Goal: Feedback & Contribution: Submit feedback/report problem

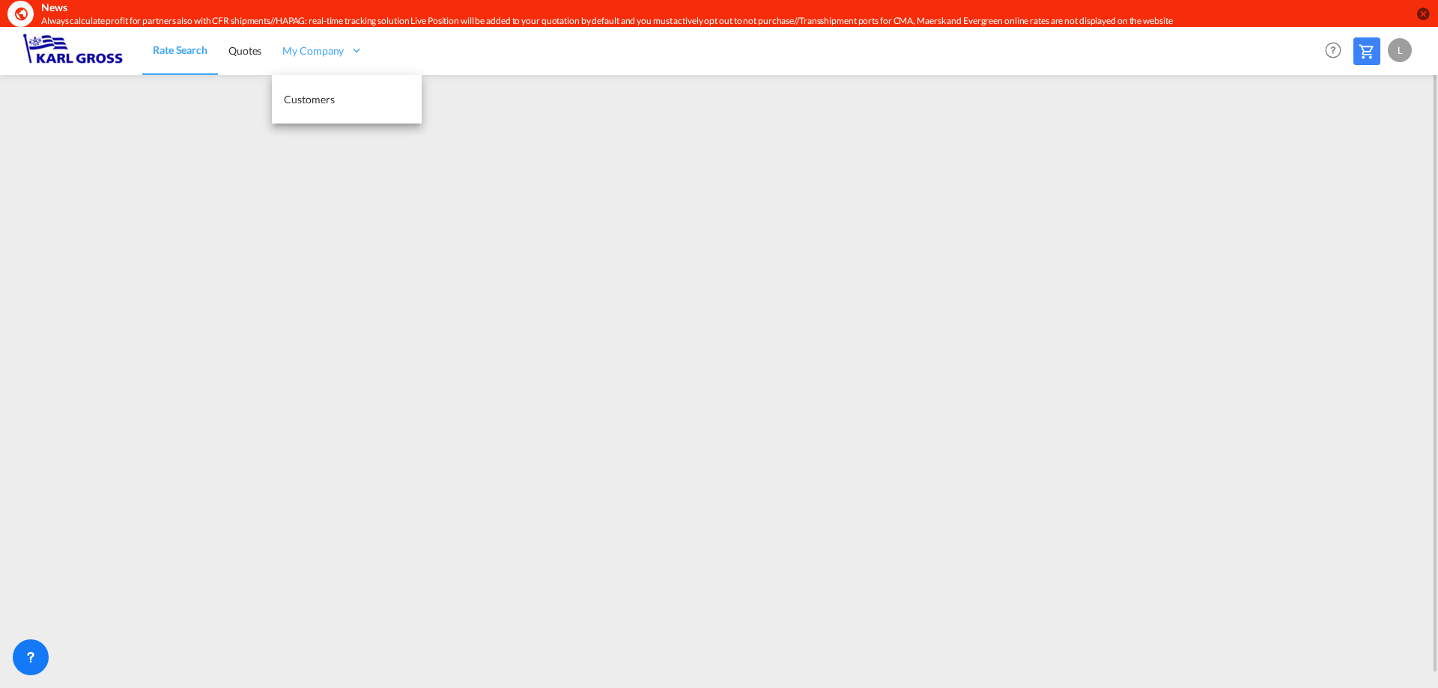
click at [291, 49] on span "My Company" at bounding box center [312, 50] width 61 height 15
click at [249, 49] on span "Quotes" at bounding box center [244, 50] width 33 height 13
click at [175, 48] on span "Rate Search" at bounding box center [180, 50] width 54 height 13
click at [1408, 50] on div "L" at bounding box center [1400, 50] width 24 height 24
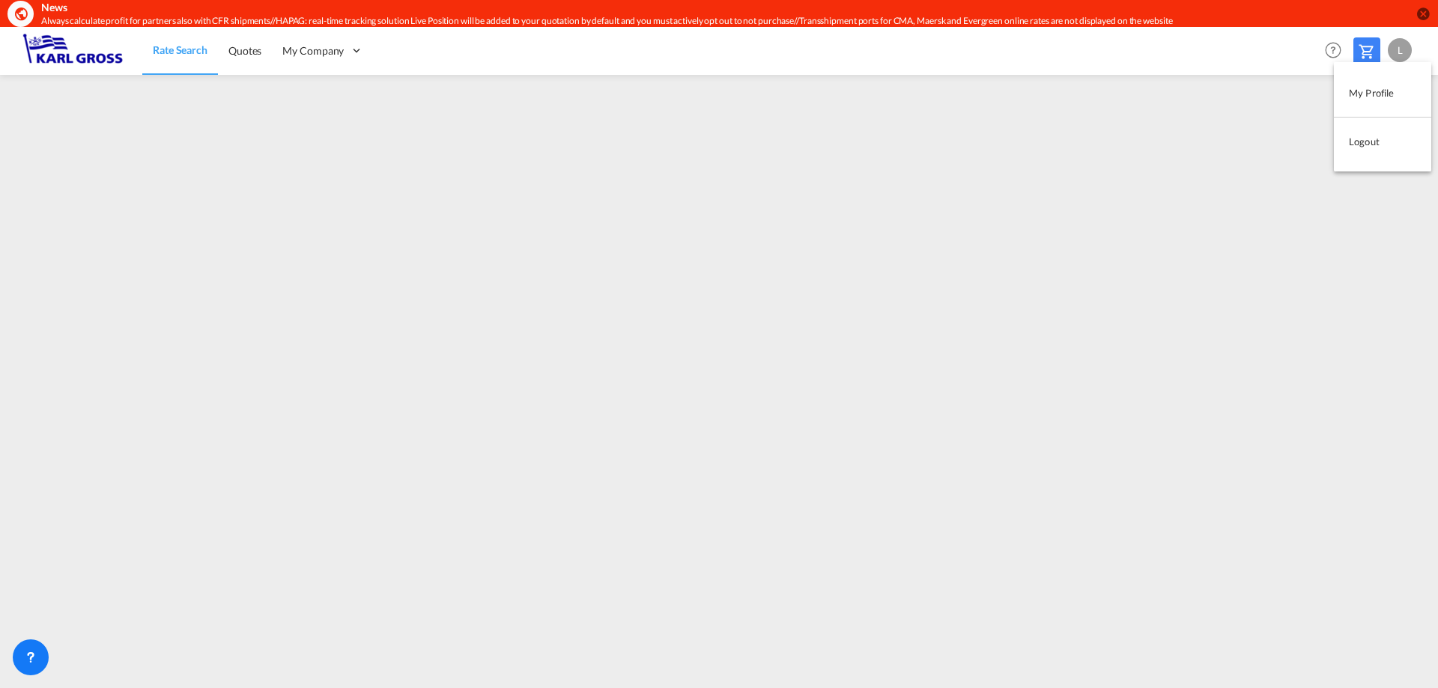
click at [910, 47] on md-backdrop at bounding box center [719, 344] width 1438 height 688
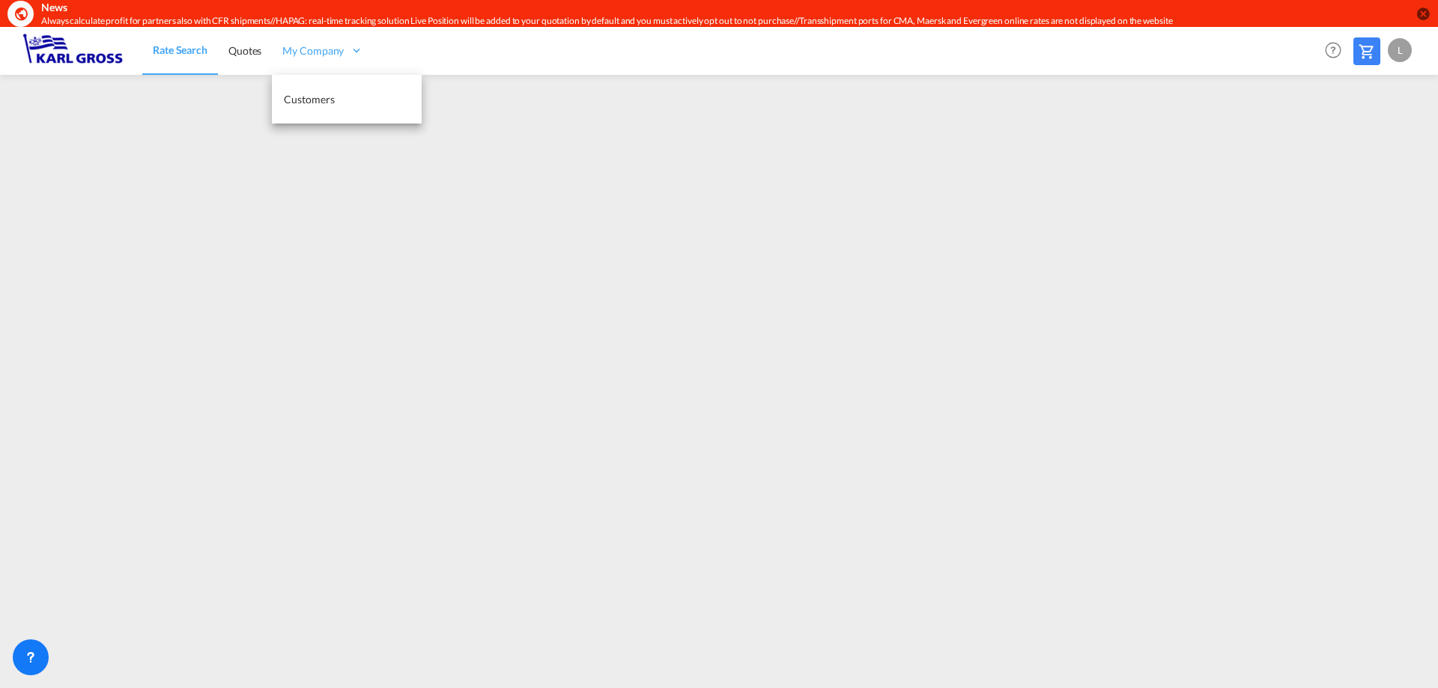
click at [338, 55] on span "My Company" at bounding box center [312, 50] width 61 height 15
click at [452, 55] on div "Rate Search Quotes My Company Customers Help Resources Product Release L" at bounding box center [718, 50] width 1393 height 46
click at [65, 61] on img at bounding box center [72, 51] width 101 height 34
click at [1401, 59] on div "L" at bounding box center [1400, 50] width 24 height 24
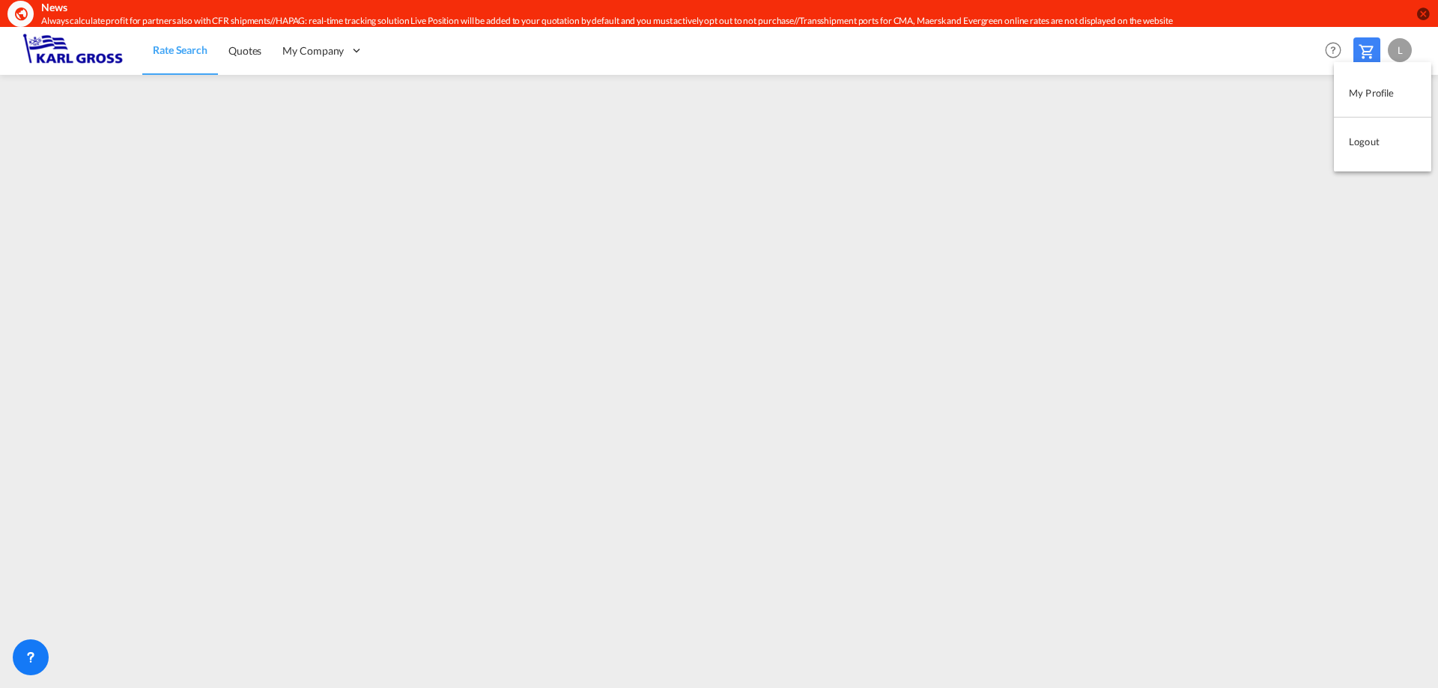
click at [1350, 85] on button "My Profile" at bounding box center [1382, 93] width 97 height 30
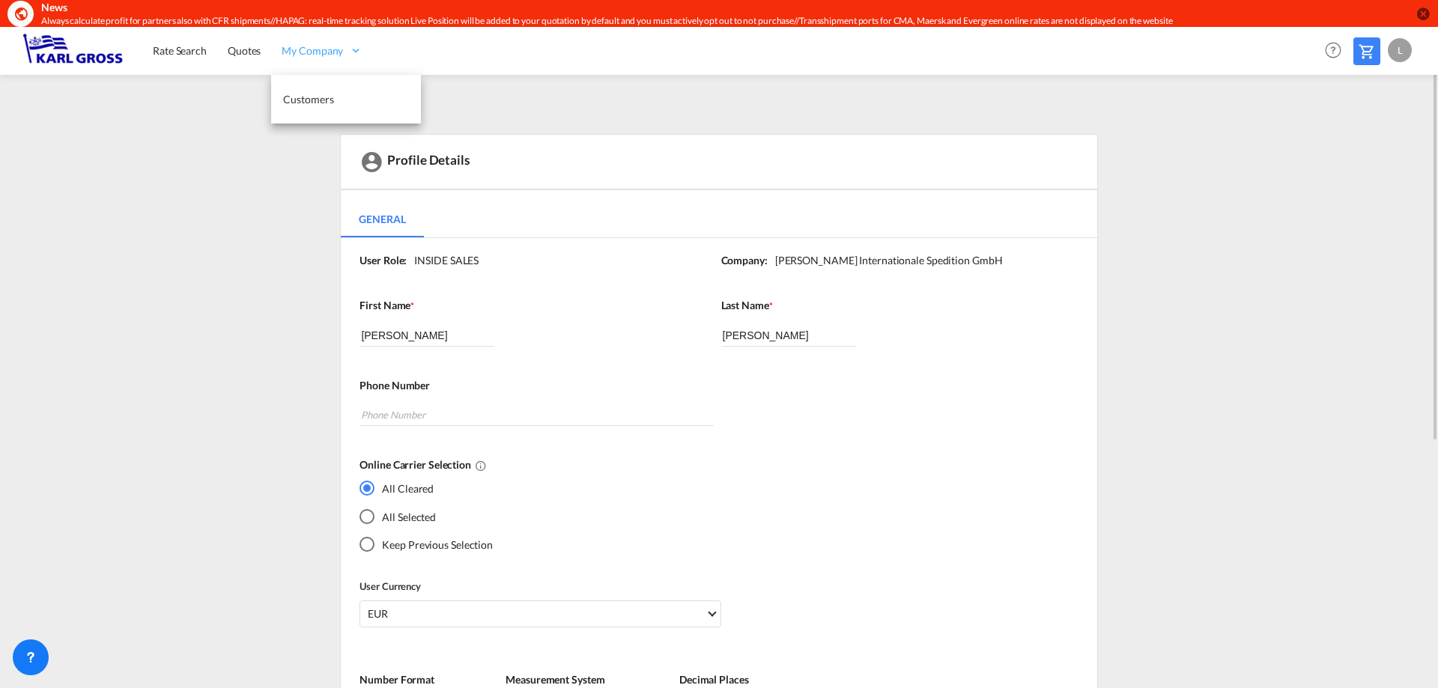
click at [293, 48] on span "My Company" at bounding box center [312, 50] width 61 height 15
click at [297, 98] on span "Customers" at bounding box center [308, 99] width 50 height 13
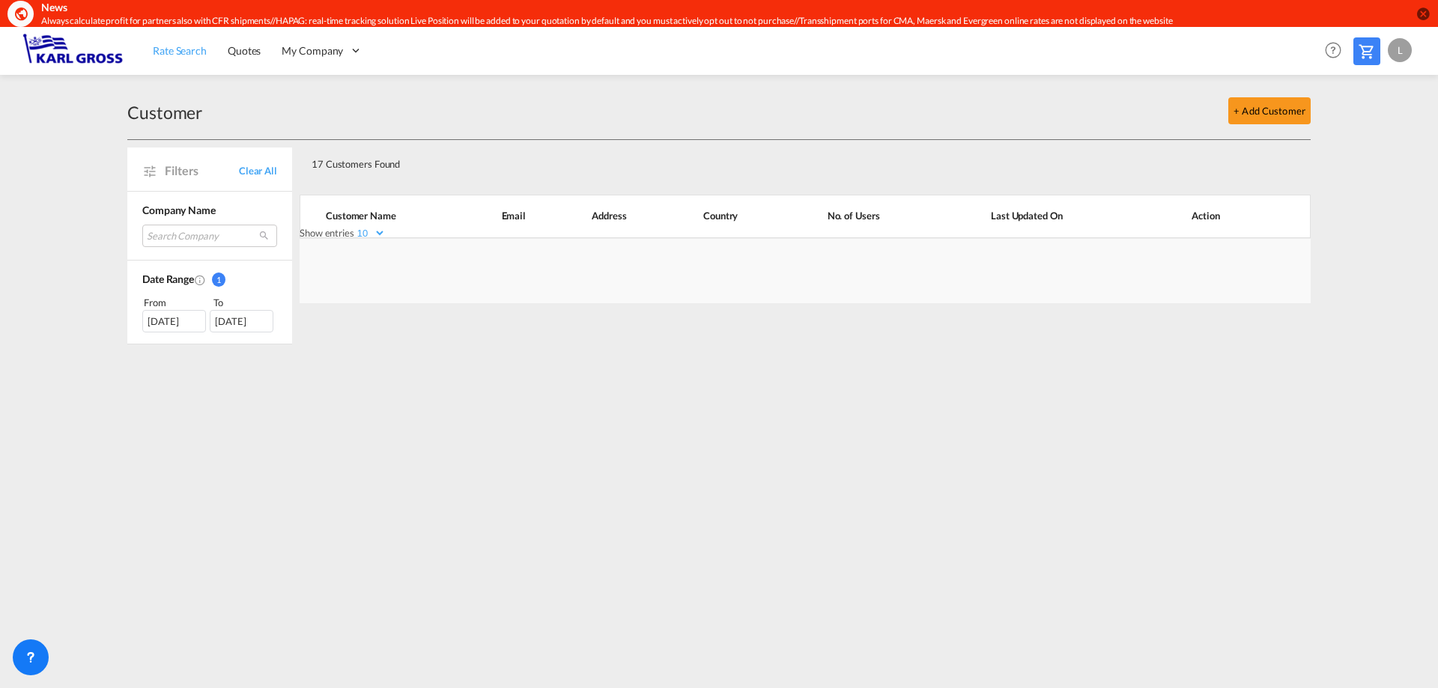
click at [183, 59] on link "Rate Search" at bounding box center [179, 50] width 75 height 49
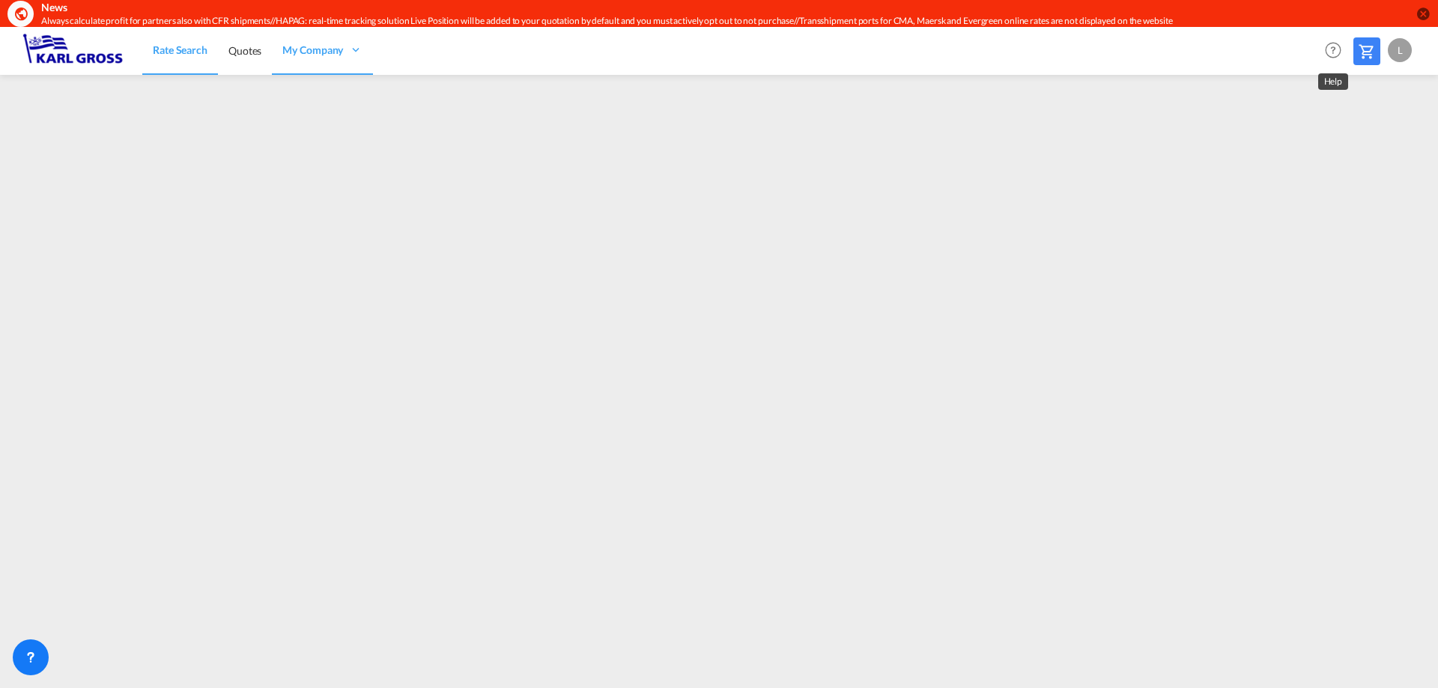
click at [1330, 52] on md-icon "Help" at bounding box center [1333, 49] width 25 height 25
drag, startPoint x: 1196, startPoint y: 61, endPoint x: 1035, endPoint y: 65, distance: 161.1
click at [1193, 62] on md-backdrop at bounding box center [719, 344] width 1438 height 688
click at [190, 59] on link "Rate Search" at bounding box center [180, 50] width 76 height 49
click at [98, 59] on img at bounding box center [72, 51] width 101 height 34
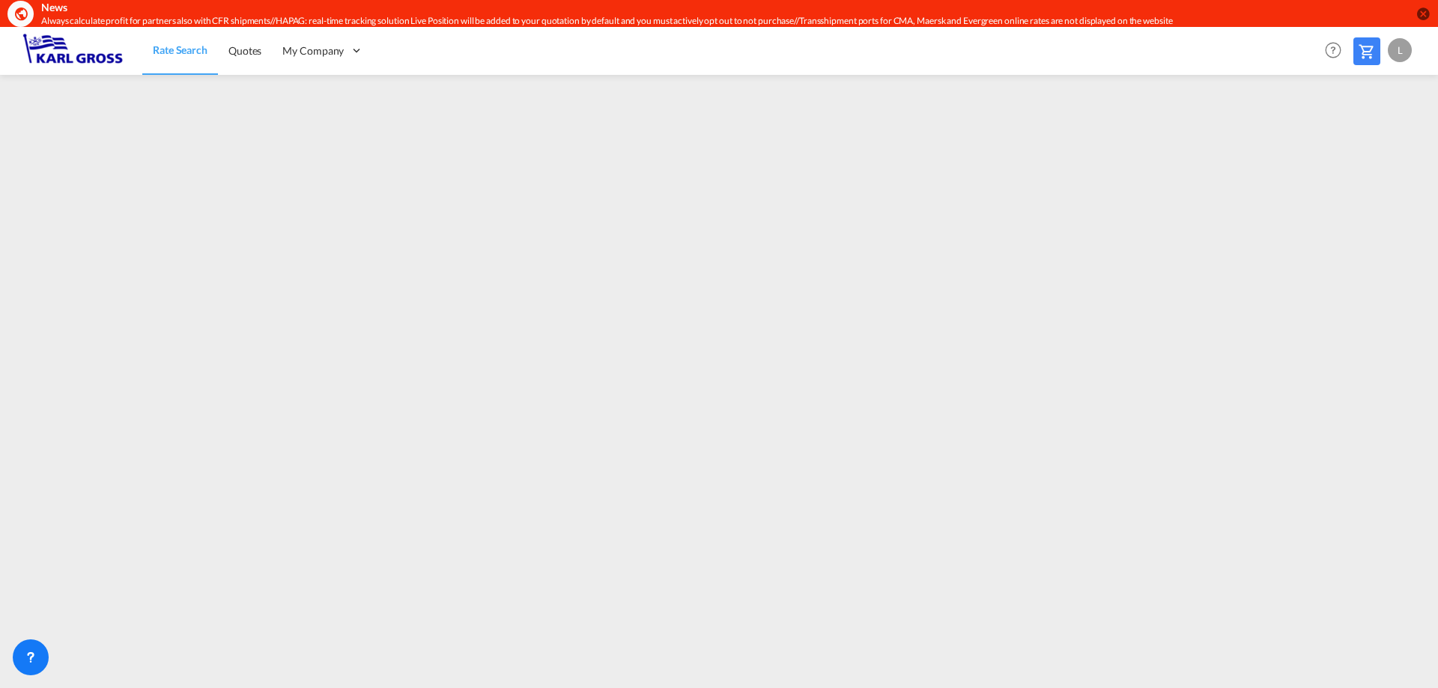
click at [1426, 13] on md-icon "icon-close-circle" at bounding box center [1423, 13] width 15 height 15
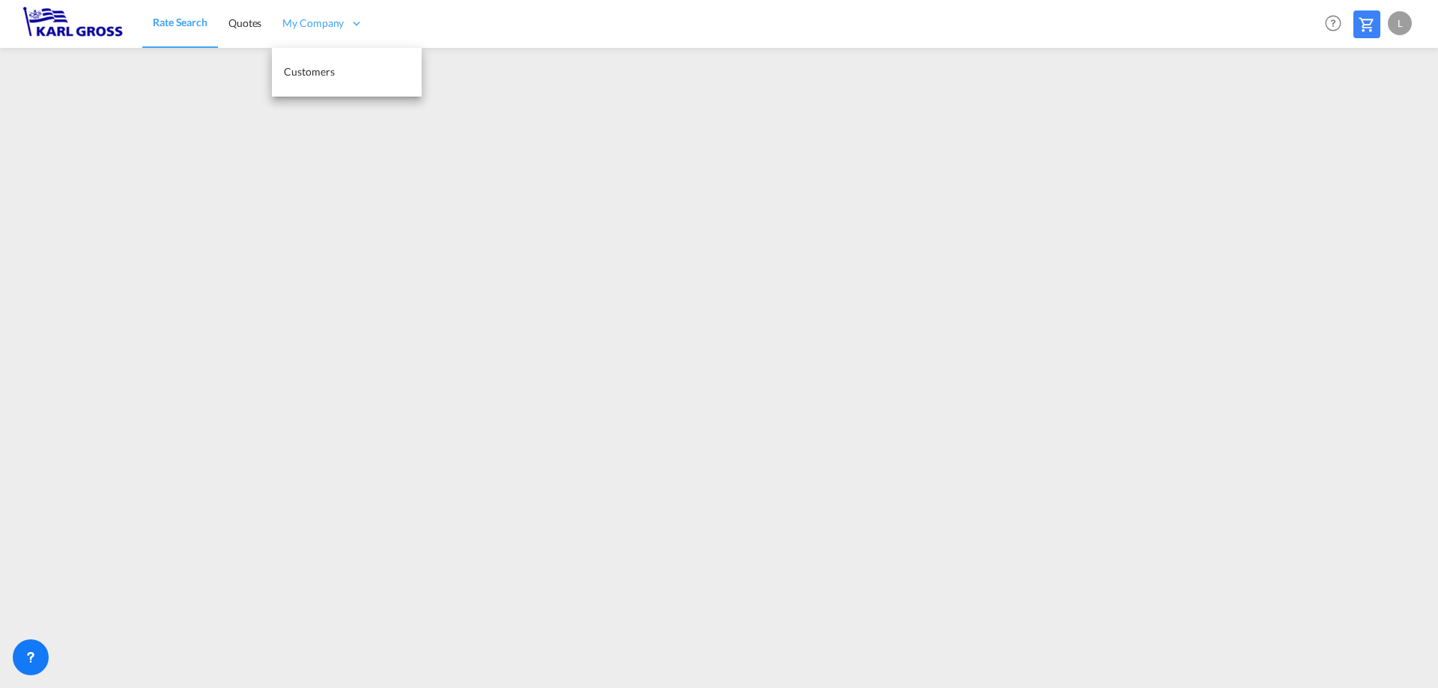
click at [274, 28] on div "My Company" at bounding box center [323, 23] width 102 height 49
click at [304, 22] on span "My Company" at bounding box center [312, 23] width 61 height 15
click at [67, 25] on img at bounding box center [72, 24] width 101 height 34
click at [308, 26] on span "My Company" at bounding box center [312, 23] width 61 height 15
click at [308, 79] on link "Customers" at bounding box center [347, 72] width 150 height 49
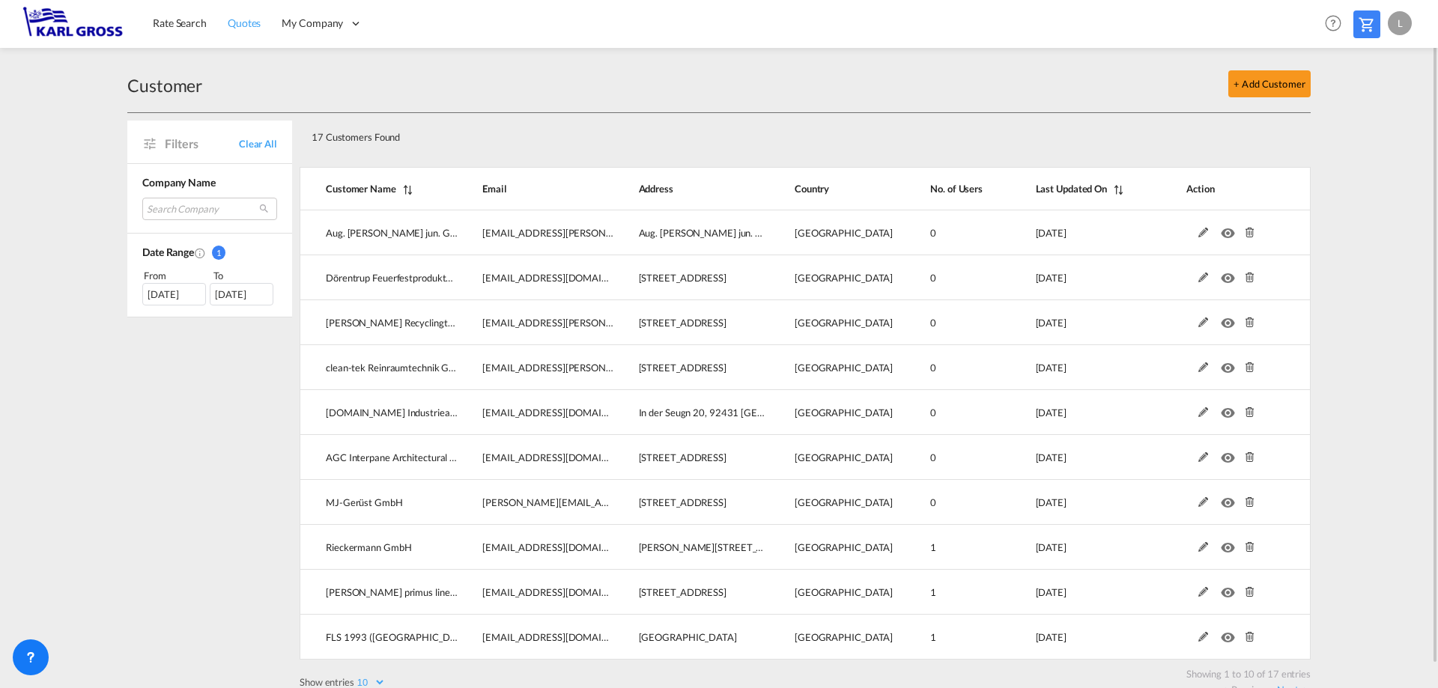
click at [241, 31] on link "Quotes" at bounding box center [244, 23] width 54 height 49
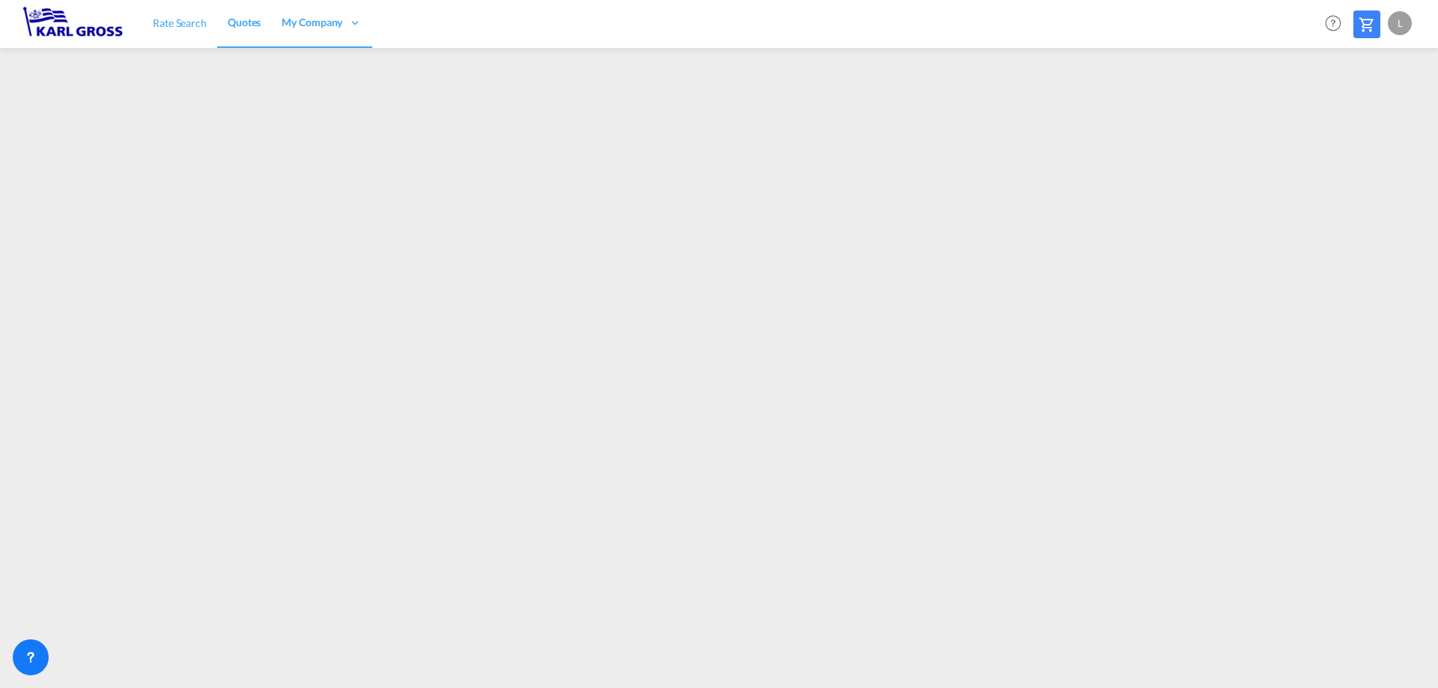
click at [199, 20] on span "Rate Search" at bounding box center [180, 22] width 54 height 13
click at [237, 29] on span "Quotes" at bounding box center [244, 22] width 33 height 13
click at [1370, 29] on md-icon at bounding box center [1367, 25] width 18 height 18
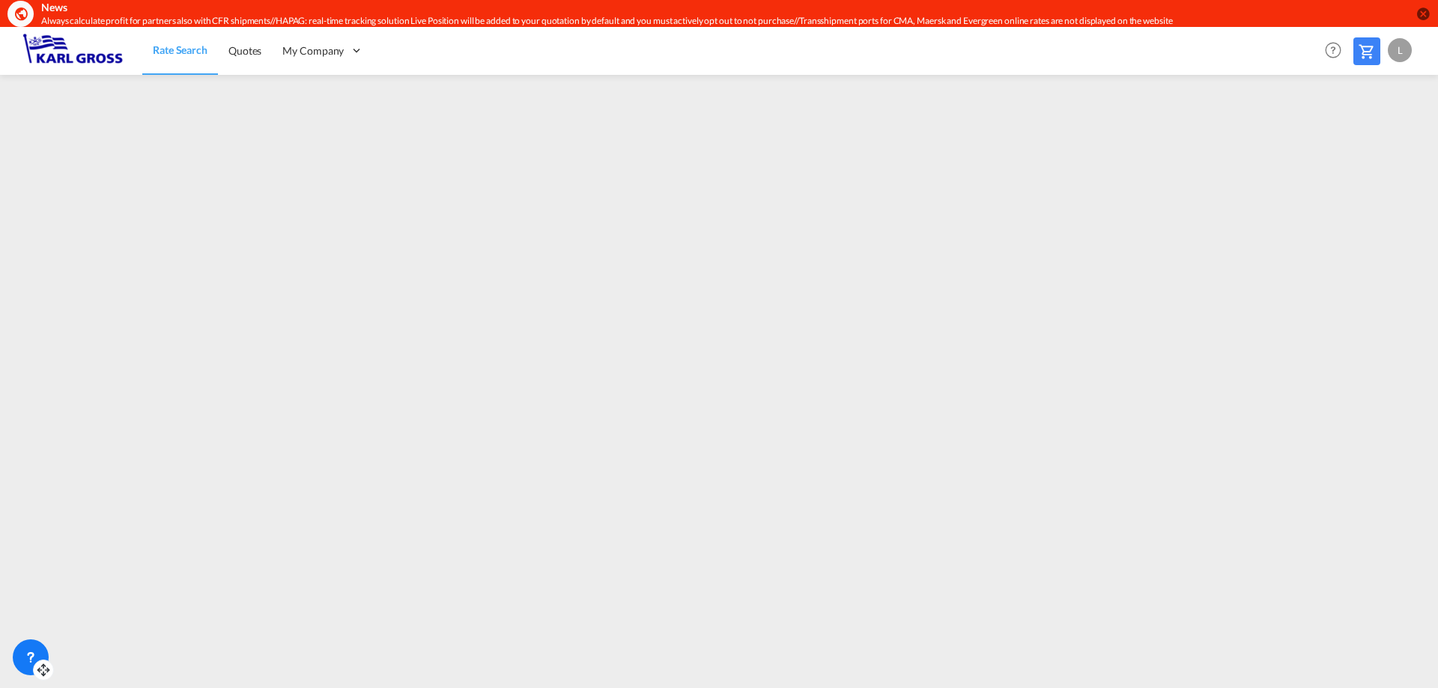
click at [25, 656] on icon at bounding box center [30, 657] width 15 height 15
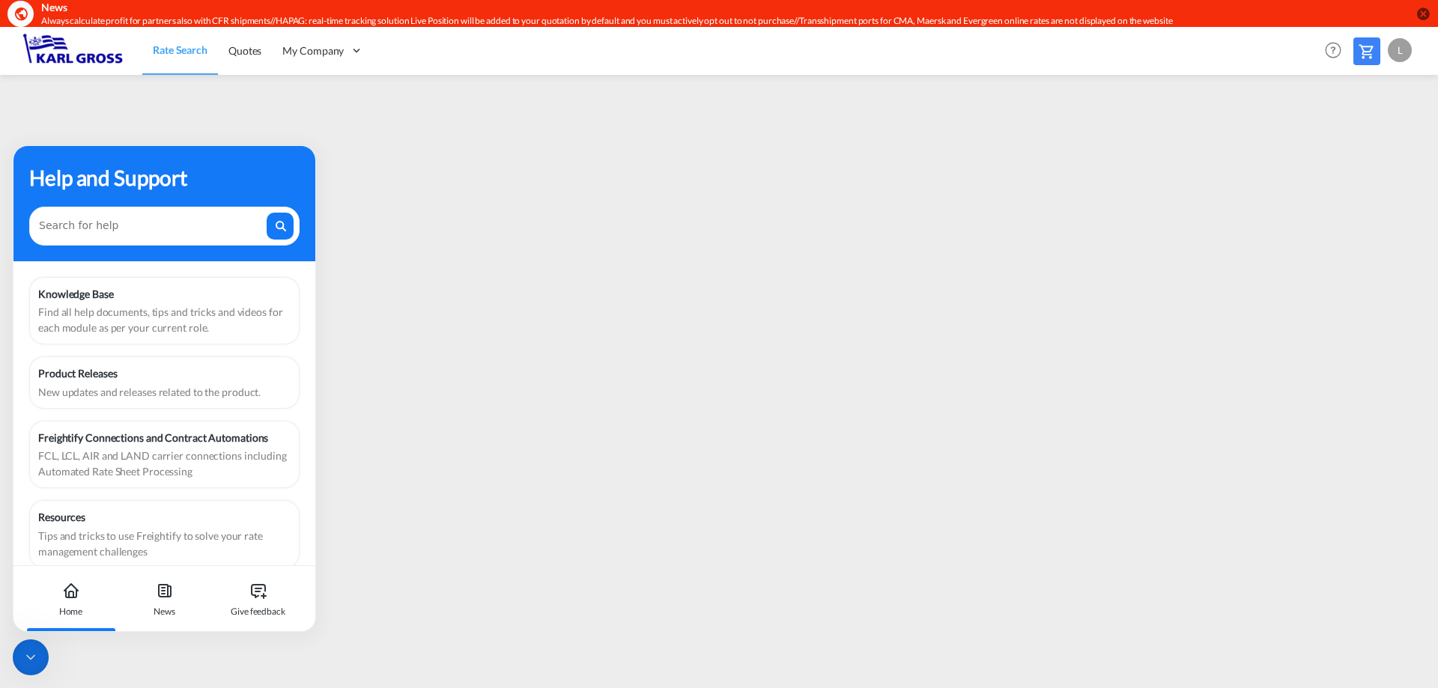
scroll to position [19, 0]
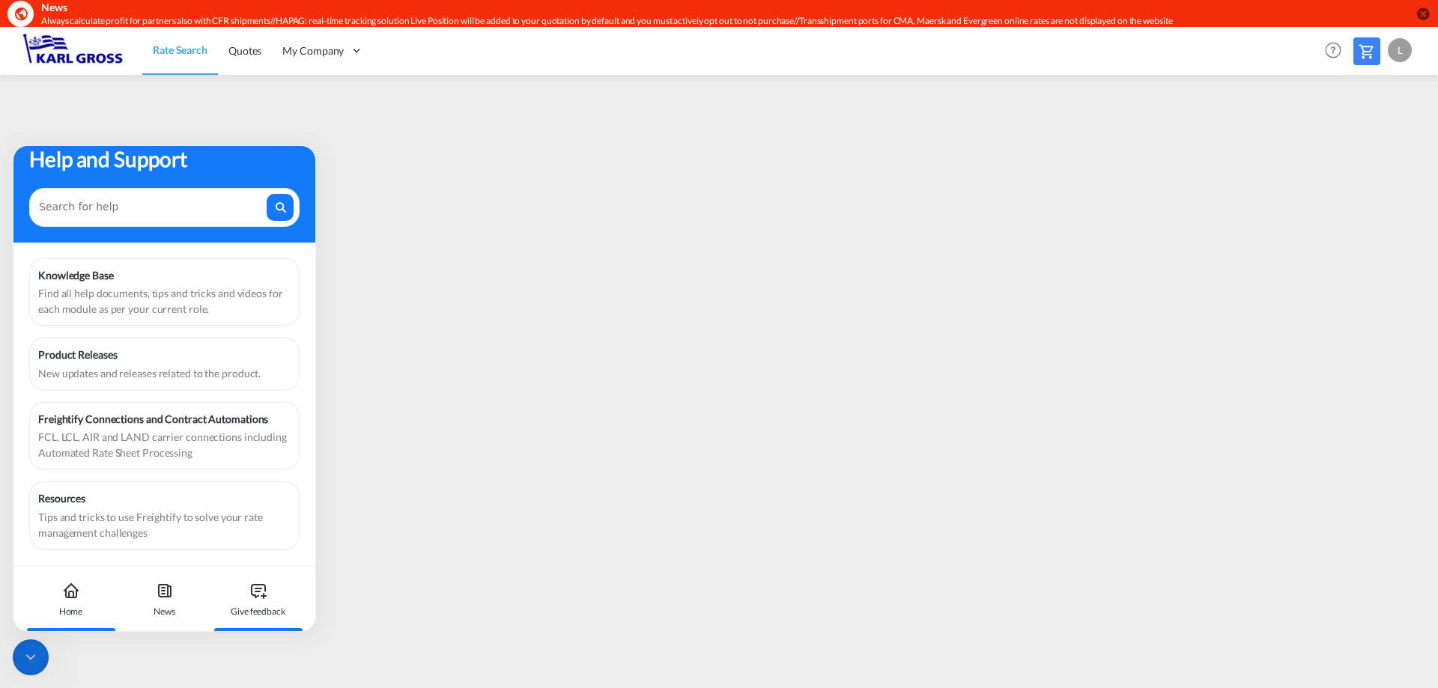
click at [266, 585] on icon at bounding box center [258, 591] width 18 height 18
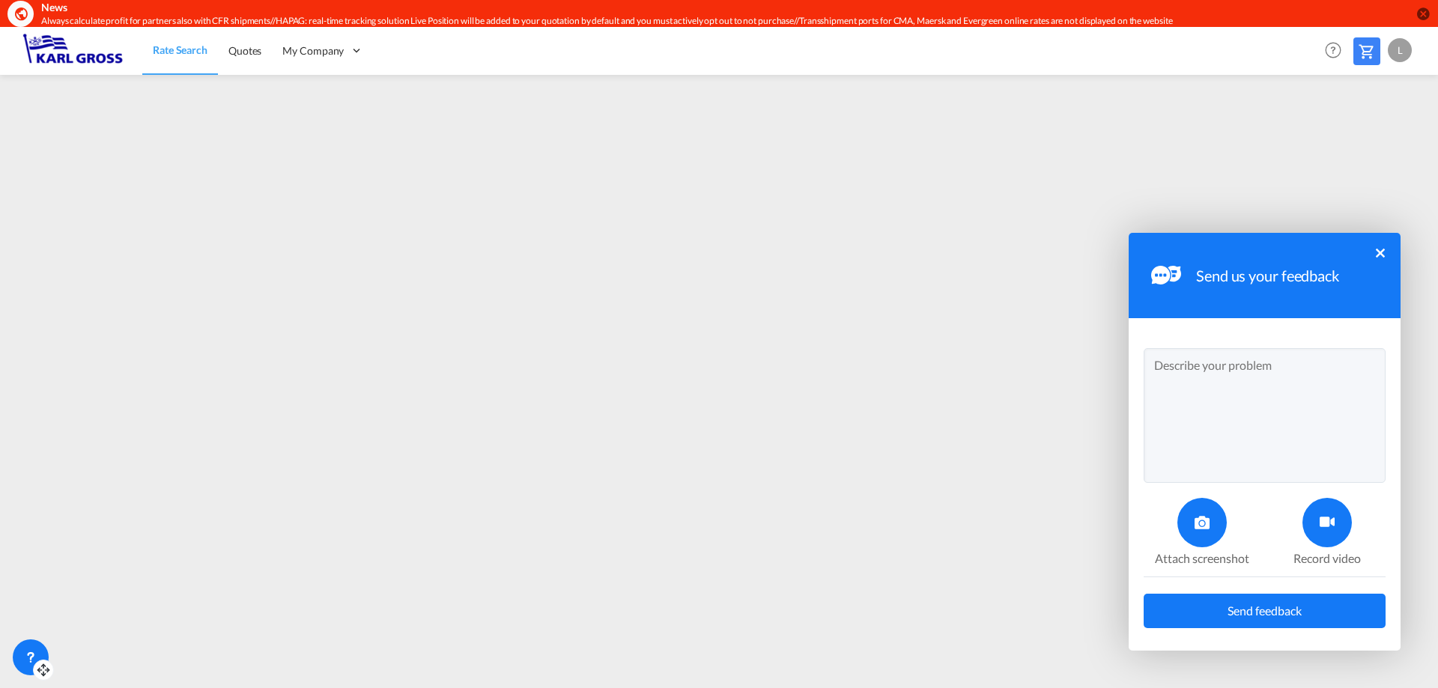
click at [1377, 250] on button "×" at bounding box center [1380, 253] width 9 height 9
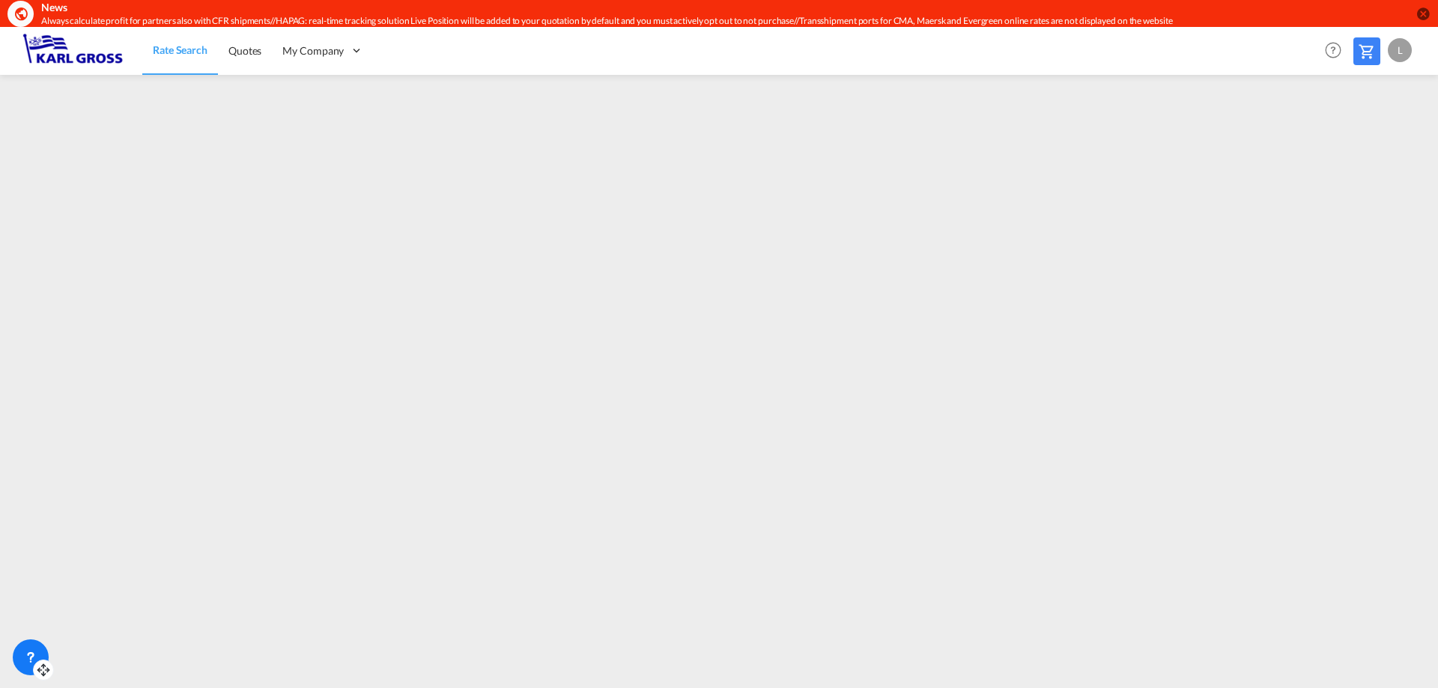
click at [16, 658] on div at bounding box center [31, 658] width 36 height 36
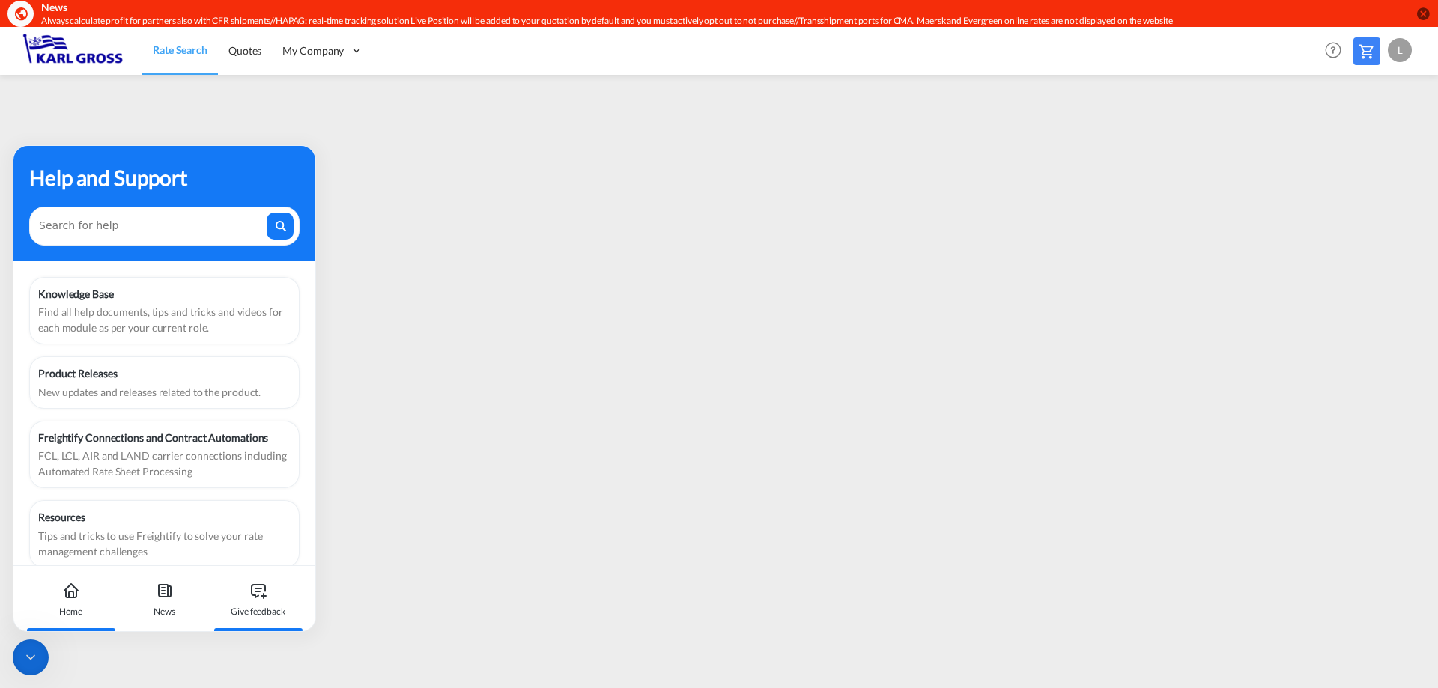
click at [243, 596] on div "Give feedback" at bounding box center [258, 599] width 83 height 66
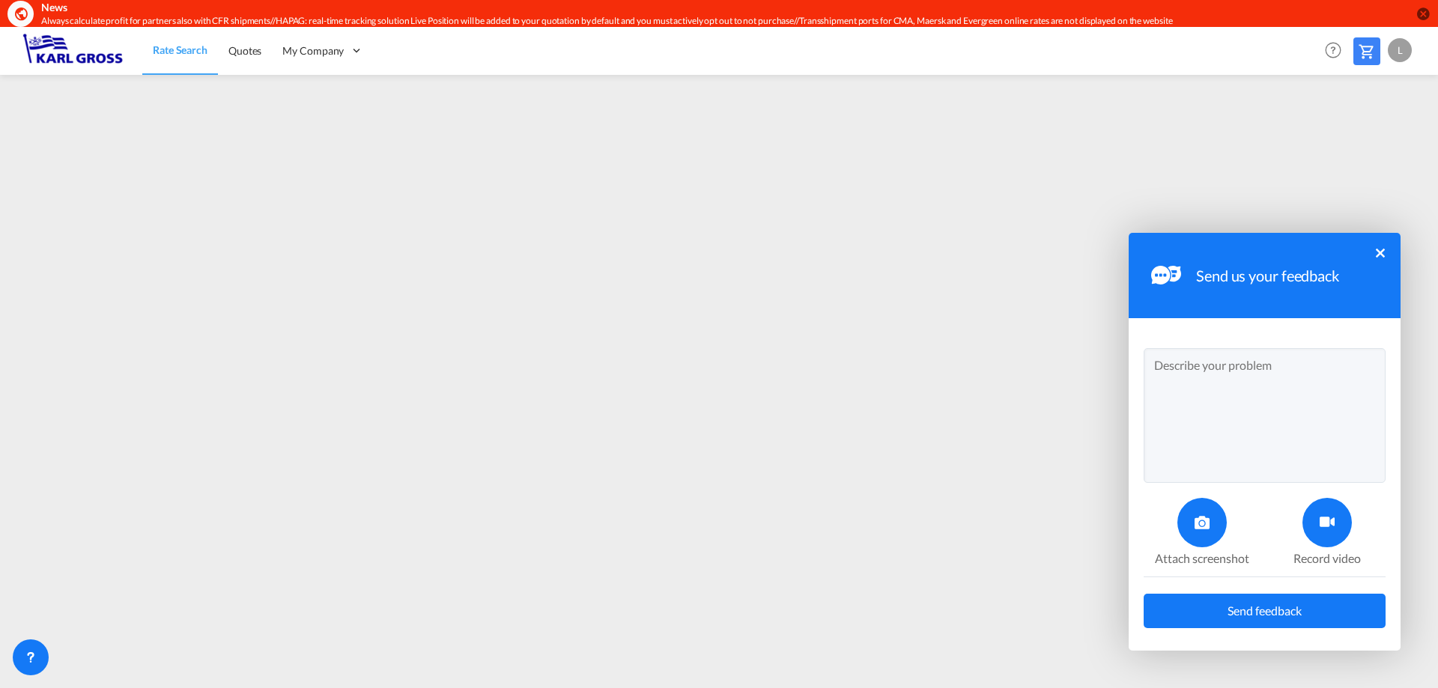
click at [1211, 364] on textarea at bounding box center [1265, 415] width 242 height 135
click at [1347, 381] on textarea "Hi dear, we uploaded OOG-rates for the carrier CMA CGM [DATE] and" at bounding box center [1265, 415] width 242 height 135
click at [1324, 390] on textarea "Hi dear, we uploaded OOG-rates for the carrier CMA CGM [DATE] and received a co…" at bounding box center [1265, 415] width 242 height 135
click at [1360, 425] on textarea "Hi dear, we uploaded OOG-rates for the carrier CMA CGM [DATE] and received a co…" at bounding box center [1265, 415] width 242 height 135
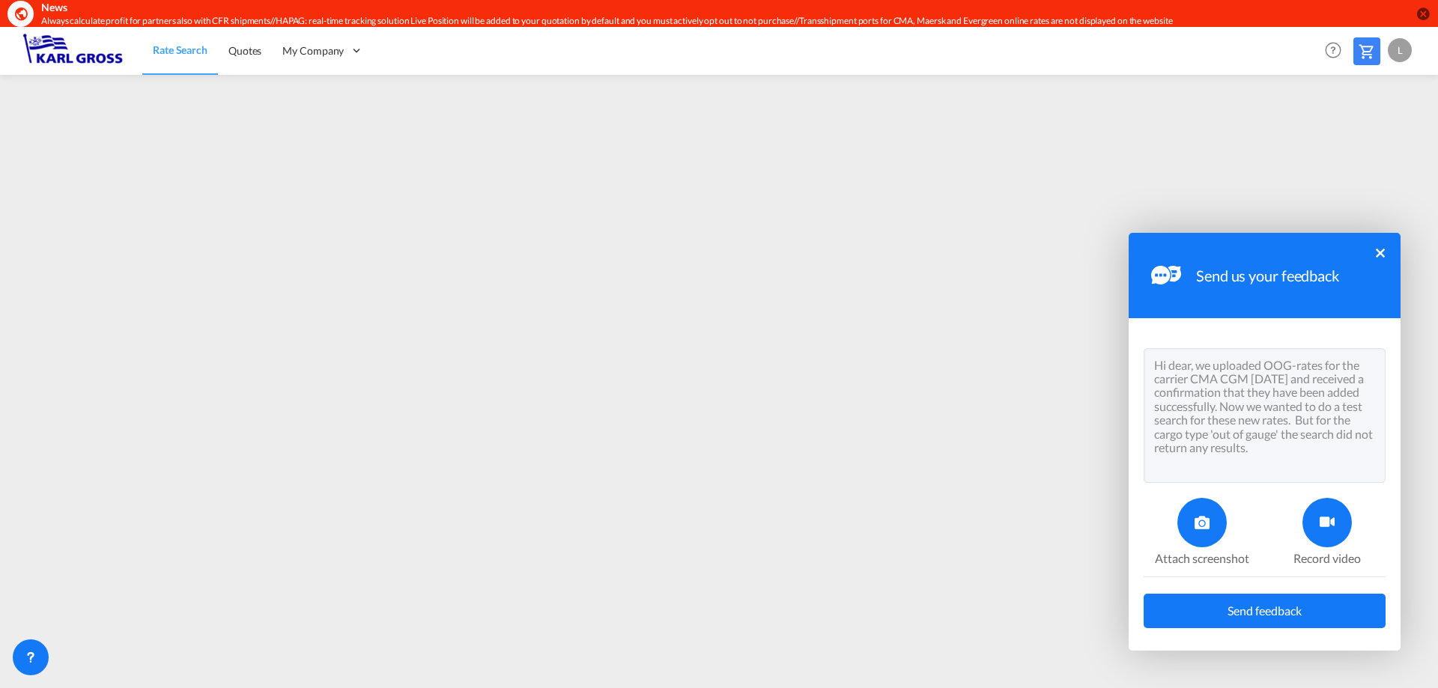
click at [1324, 420] on textarea "Hi dear, we uploaded OOG-rates for the carrier CMA CGM [DATE] and received a co…" at bounding box center [1265, 415] width 242 height 135
click at [1305, 450] on textarea "Hi dear, we uploaded OOG-rates for the carrier CMA CGM [DATE] and received a co…" at bounding box center [1265, 415] width 242 height 135
click at [1333, 528] on icon at bounding box center [1327, 522] width 15 height 15
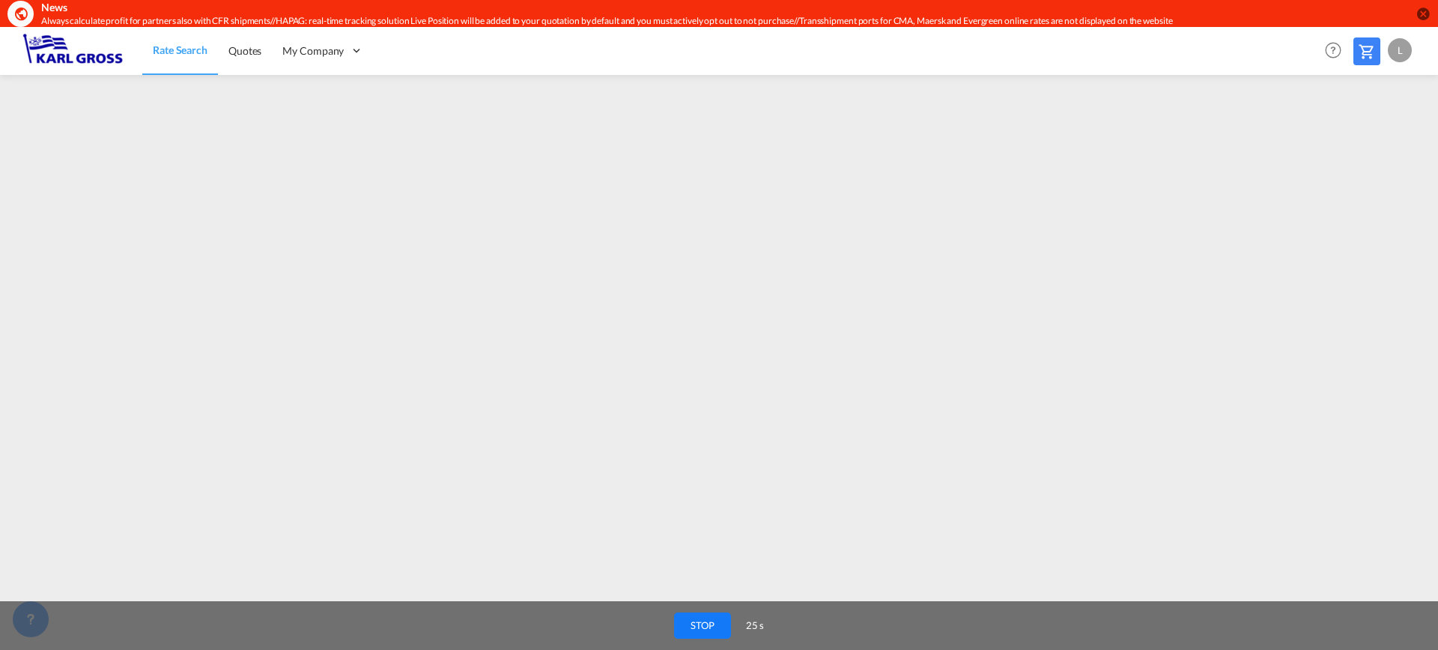
click at [705, 622] on button "STOP" at bounding box center [702, 625] width 57 height 26
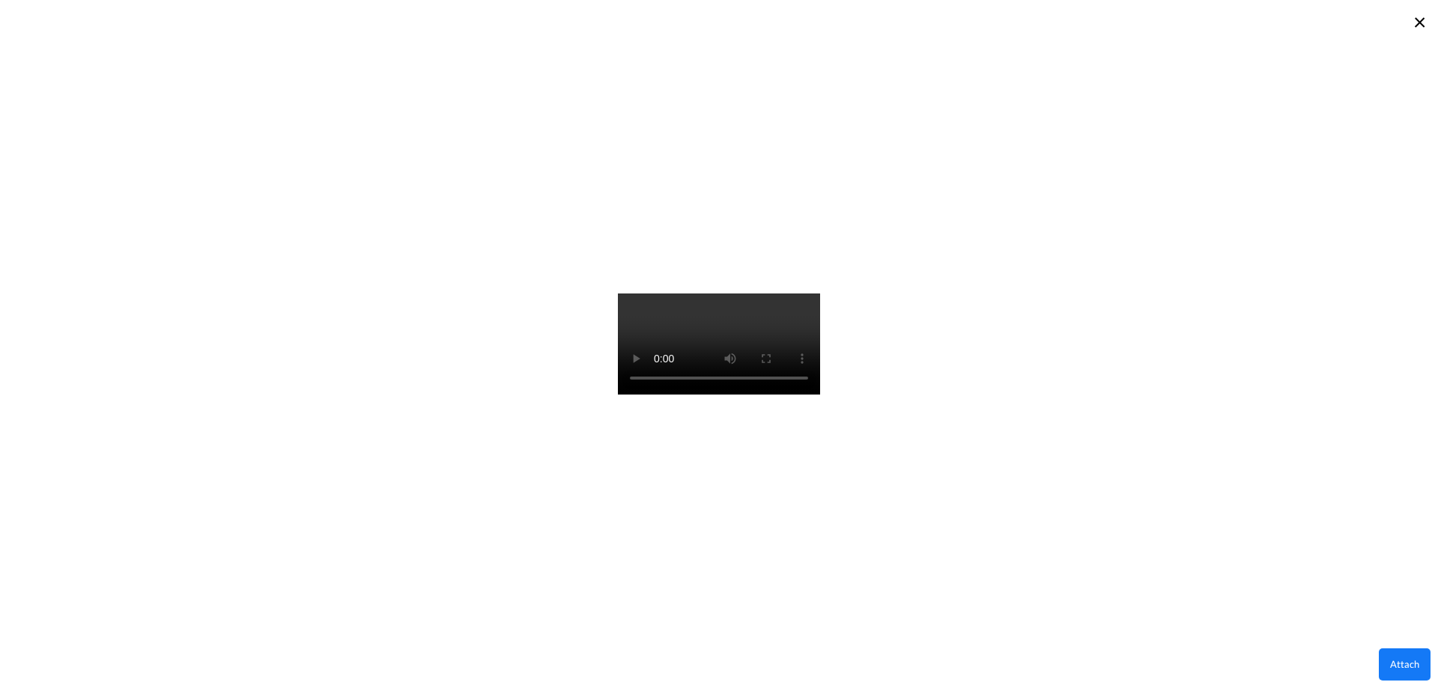
click at [1399, 658] on button "Attach" at bounding box center [1405, 665] width 52 height 32
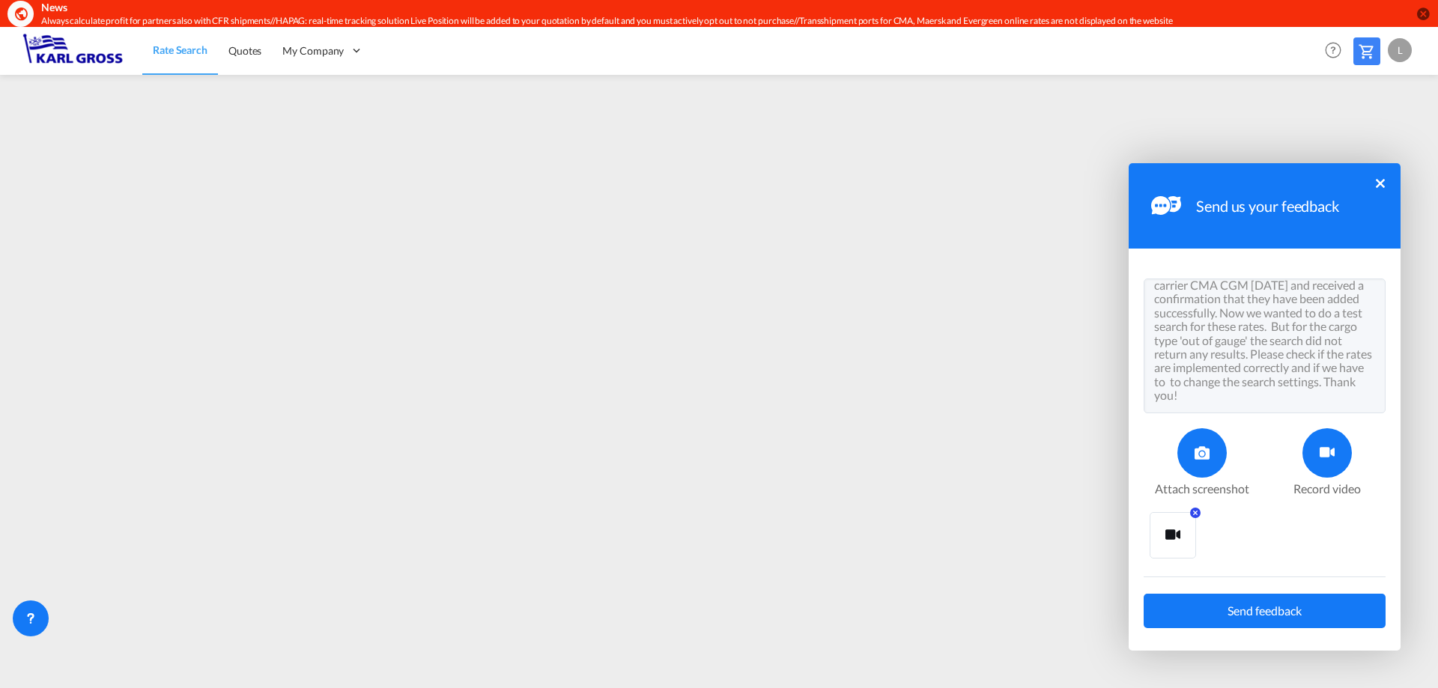
click at [1310, 390] on textarea "Hi dear, we uploaded OOG-rates for the carrier CMA CGM [DATE] and received a co…" at bounding box center [1265, 346] width 242 height 135
click at [1201, 297] on textarea "Hi dear, we uploaded OOG-rates for the carrier CMA CGM [DATE] and received a co…" at bounding box center [1265, 346] width 242 height 135
click at [1363, 341] on textarea "Hi dear, we uploaded OOG-rates for the carrier CMA CGM [DATE] and received a co…" at bounding box center [1265, 346] width 242 height 135
type textarea "Hi dear, we uploaded OOG-rates for the carrier CMA CGM [DATE] and received a co…"
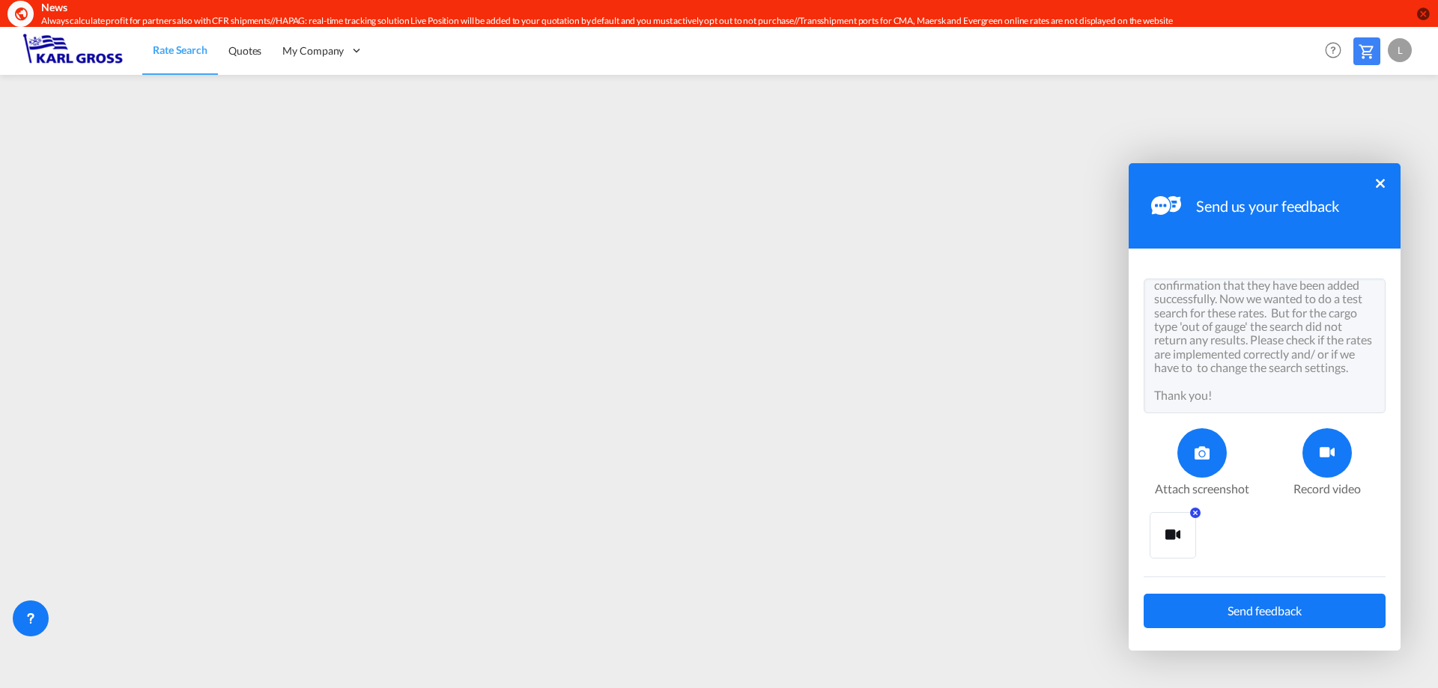
click at [1251, 611] on span "Send feedback" at bounding box center [1265, 611] width 74 height 12
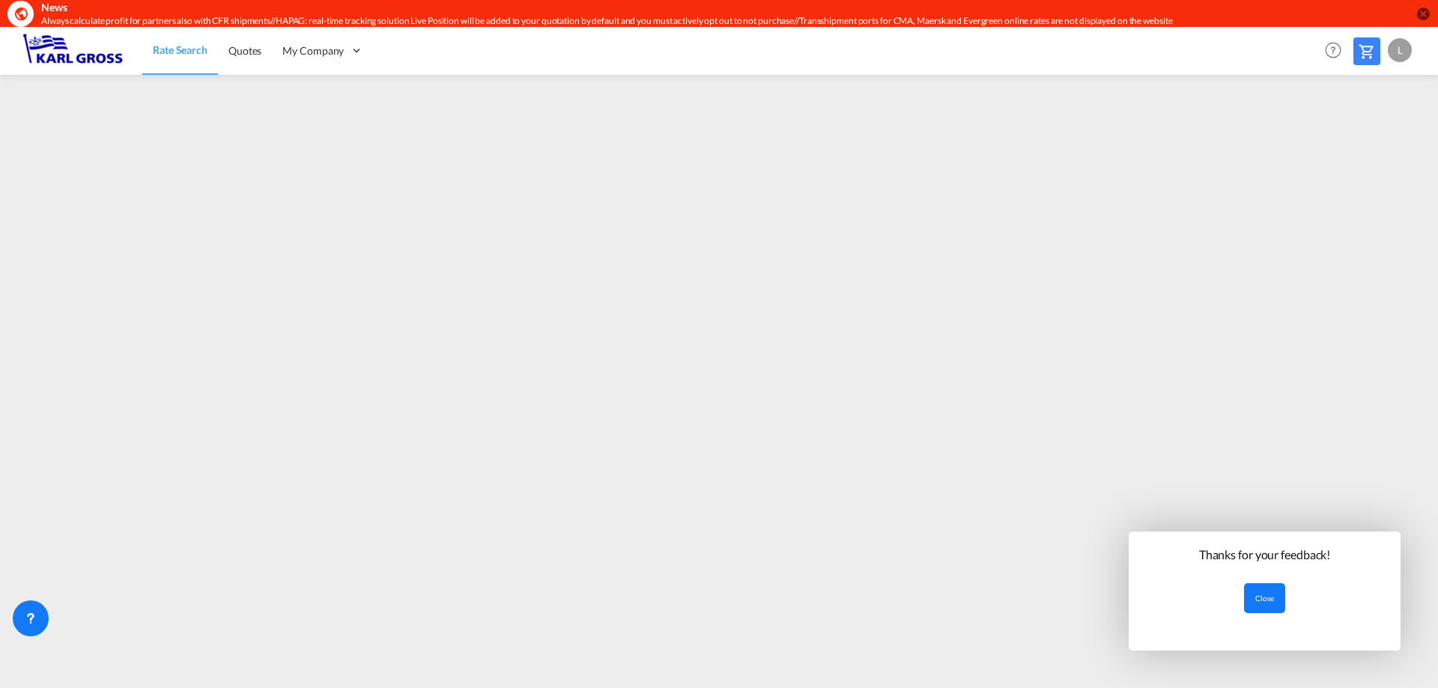
click at [1268, 593] on button "Close" at bounding box center [1264, 599] width 41 height 30
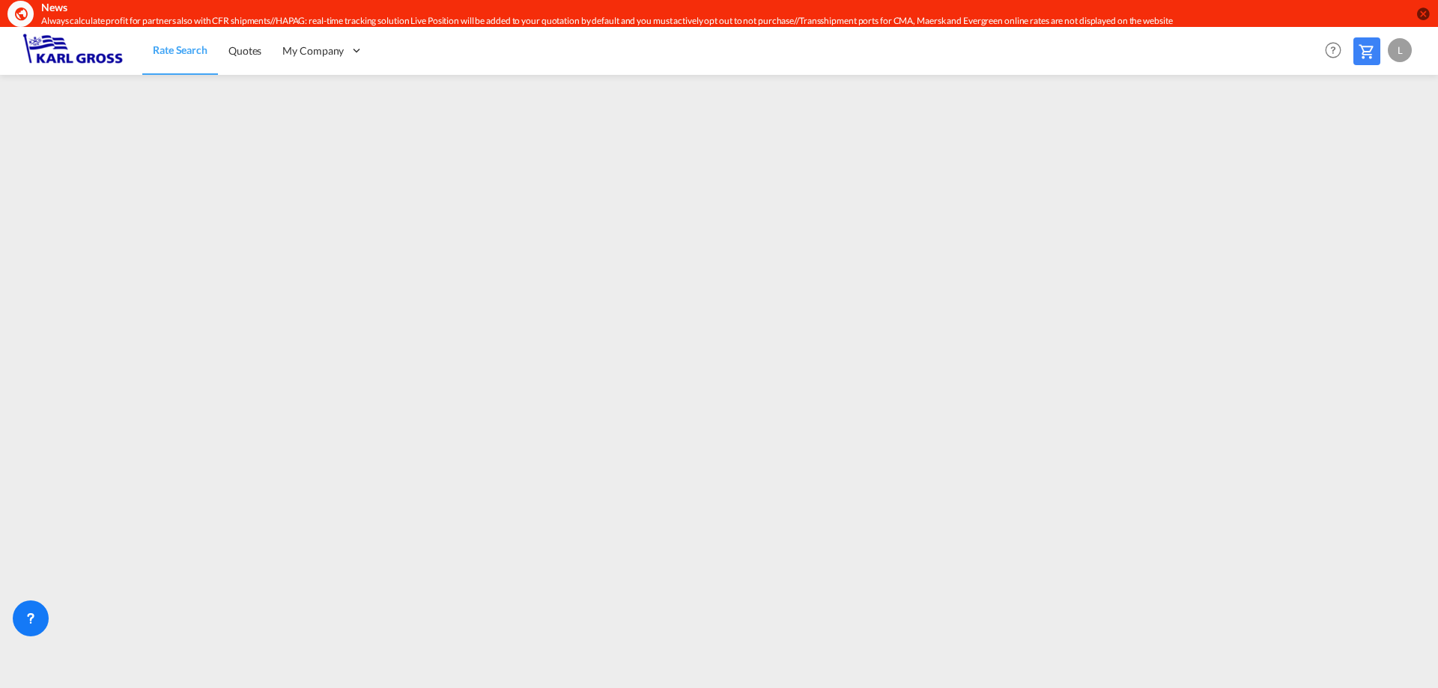
click at [74, 45] on img at bounding box center [72, 51] width 101 height 34
click at [65, 53] on img at bounding box center [72, 51] width 101 height 34
click at [170, 45] on span "Rate Search" at bounding box center [180, 49] width 55 height 13
click at [19, 613] on div at bounding box center [31, 619] width 36 height 36
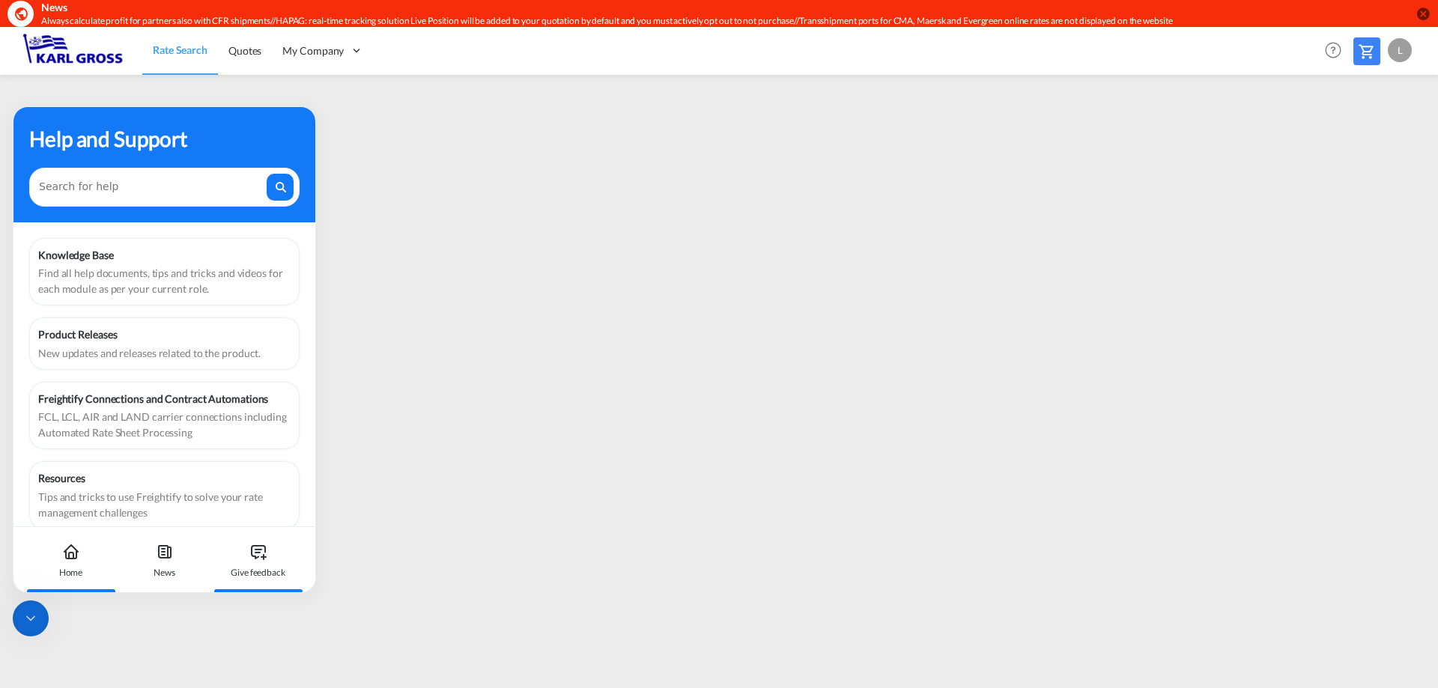
click at [271, 563] on div "Give feedback" at bounding box center [258, 560] width 83 height 66
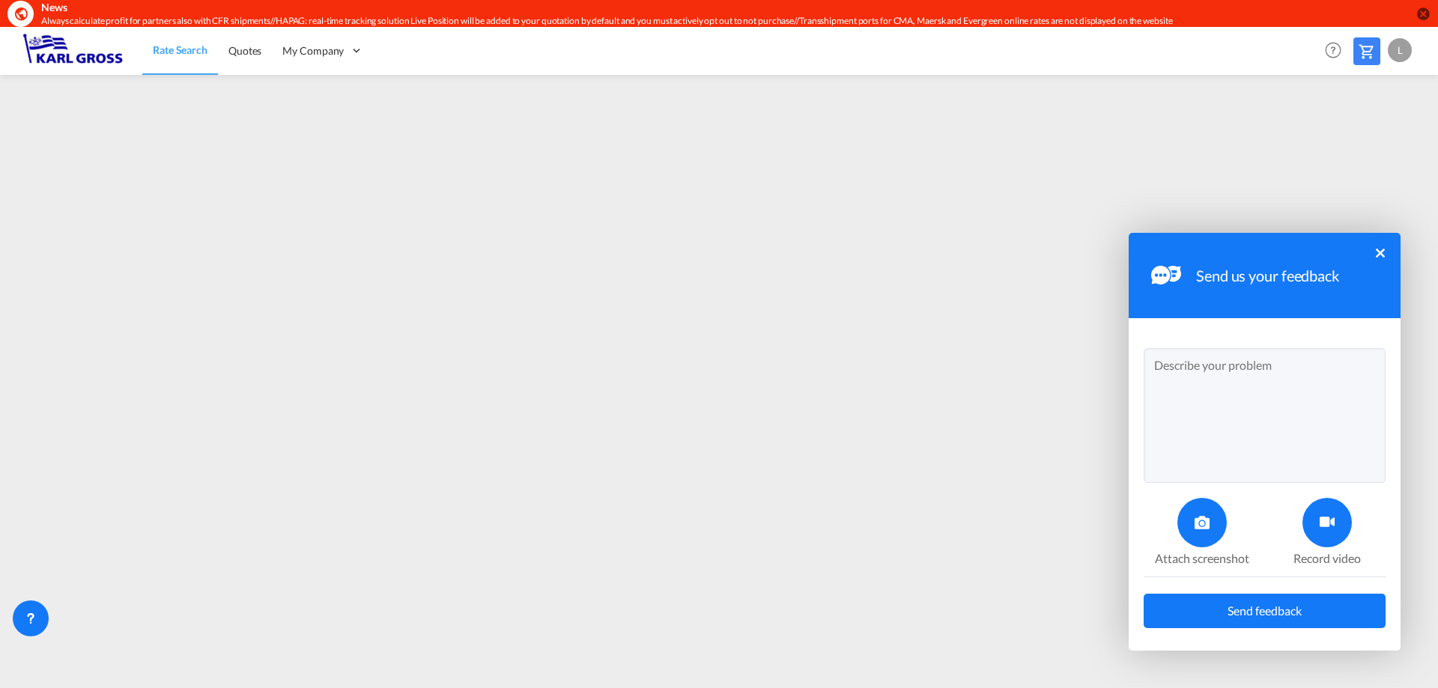
click at [1213, 387] on textarea at bounding box center [1265, 415] width 242 height 135
click at [1324, 390] on textarea "Hi dear, currently the button to add new rate sheets is missing. Please check. …" at bounding box center [1265, 415] width 242 height 135
click at [1204, 382] on textarea "Hi dear, currently the button to add new rate sheets is missing. Please check o…" at bounding box center [1265, 415] width 242 height 135
type textarea "Hi dear, currently it seems that the button to add new rate sheets is missing. …"
click at [1254, 386] on textarea "Hi dear, currently it seems that the button to add new rate sheets is missing. …" at bounding box center [1265, 415] width 242 height 135
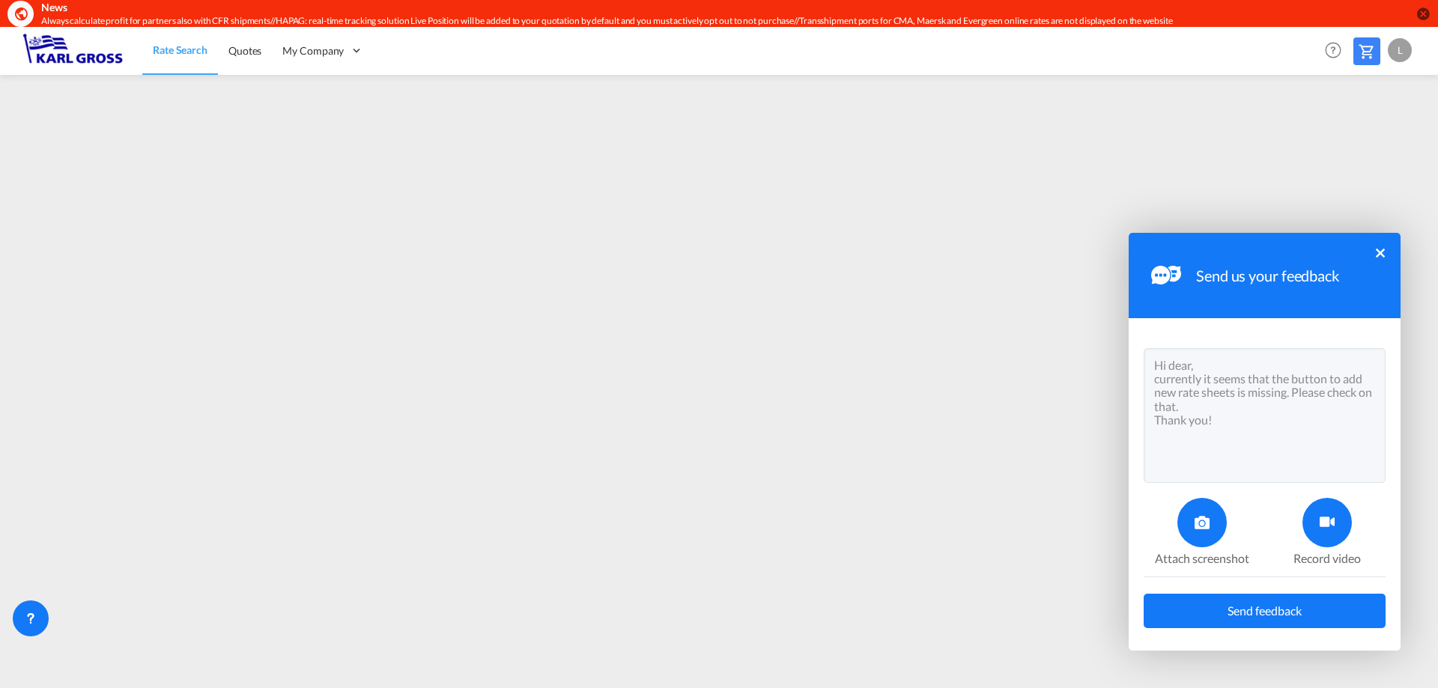
click at [1203, 515] on icon at bounding box center [1202, 522] width 15 height 15
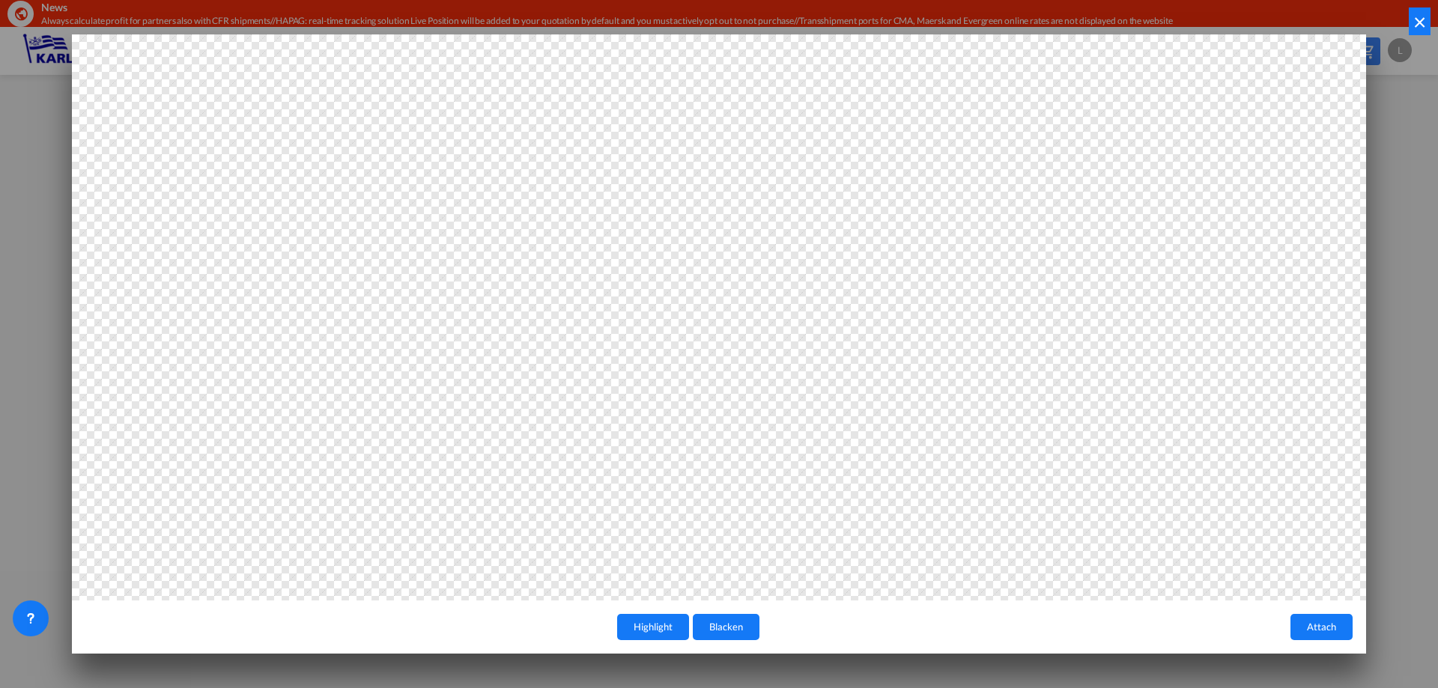
click at [1331, 620] on button "Attach" at bounding box center [1322, 627] width 62 height 26
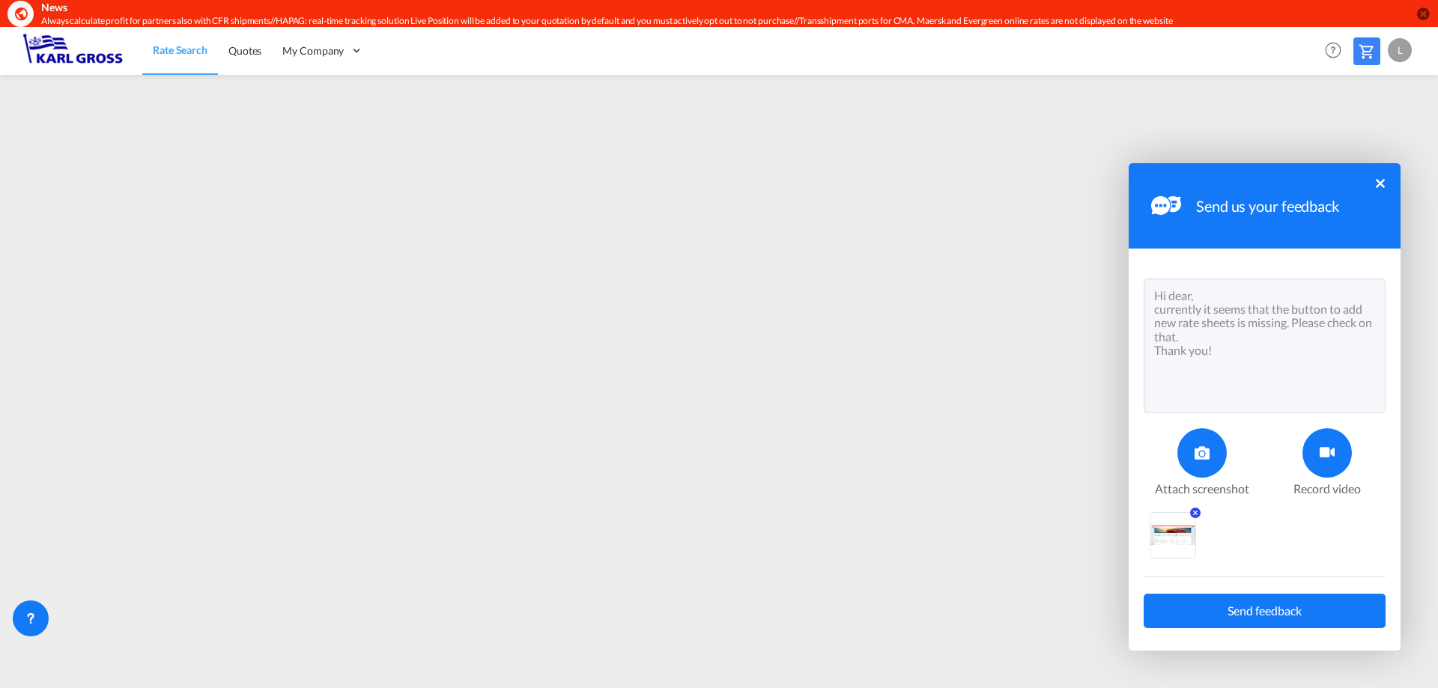
click at [1253, 608] on span "Send feedback" at bounding box center [1265, 611] width 74 height 12
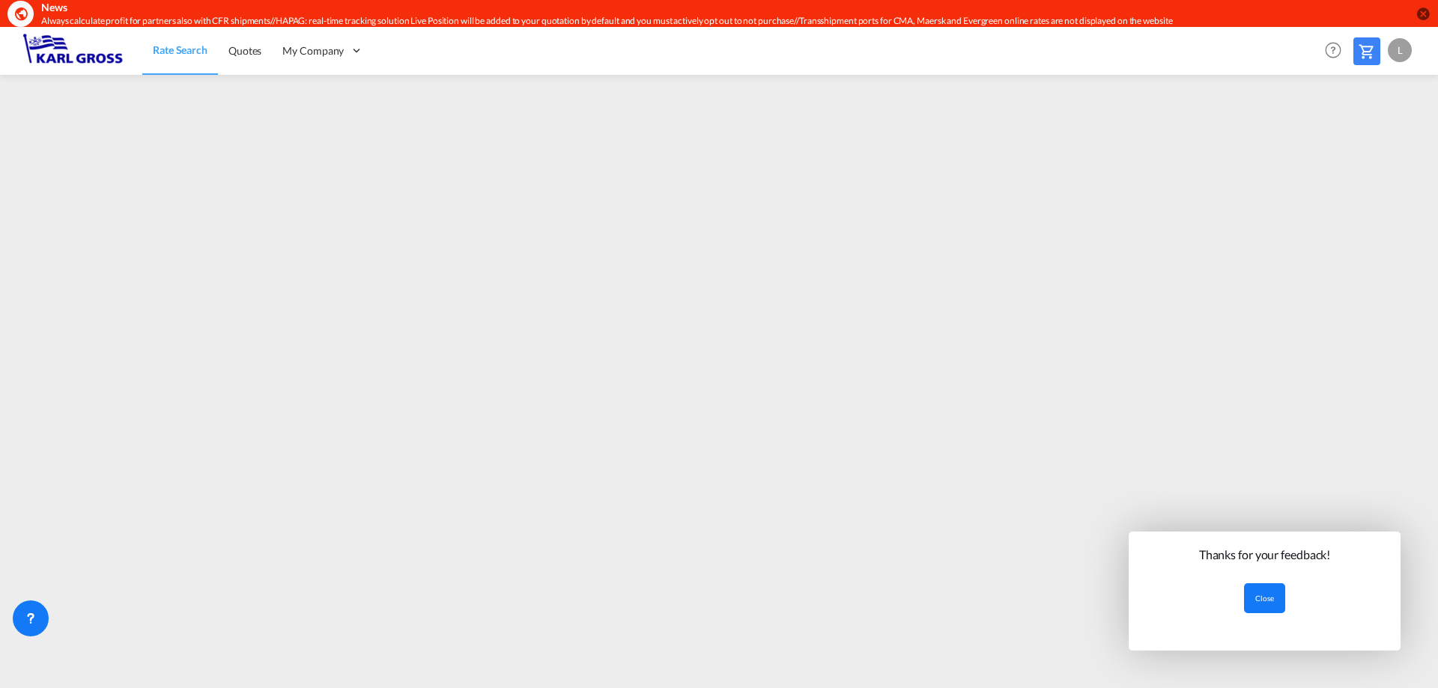
click at [1274, 582] on div "Thanks for your feedback! Close" at bounding box center [1265, 580] width 272 height 97
click at [1270, 596] on button "Close" at bounding box center [1264, 599] width 41 height 30
